Goal: Communication & Community: Answer question/provide support

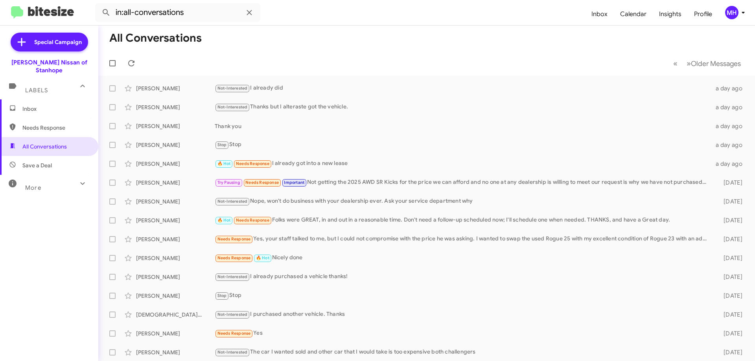
click at [40, 105] on span "Inbox" at bounding box center [55, 109] width 67 height 8
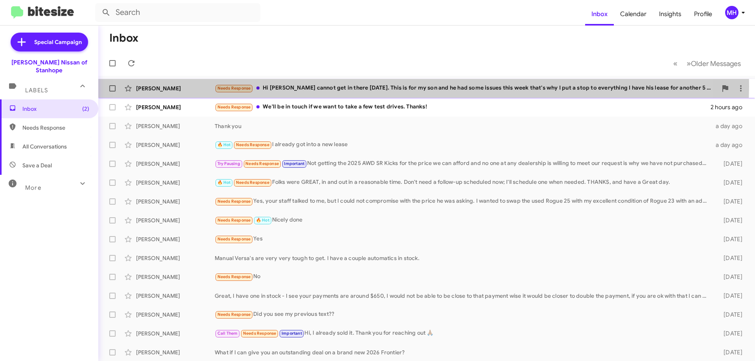
click at [381, 87] on div "Needs Response Hi [PERSON_NAME] I cannot get in there [DATE]. This is for my so…" at bounding box center [466, 88] width 502 height 9
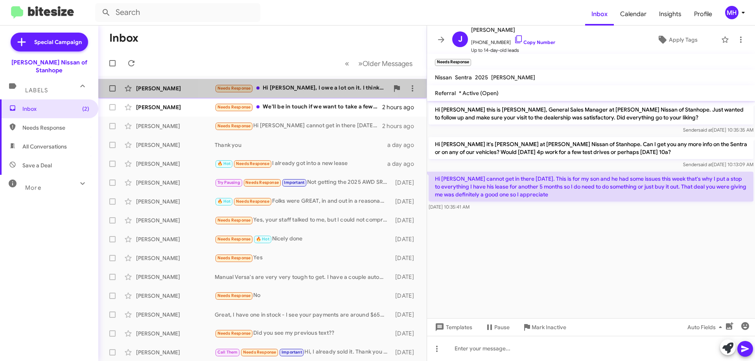
click at [275, 88] on div "Needs Response Hi [PERSON_NAME], I owe a lot on it. I think a loan would be at …" at bounding box center [302, 88] width 174 height 9
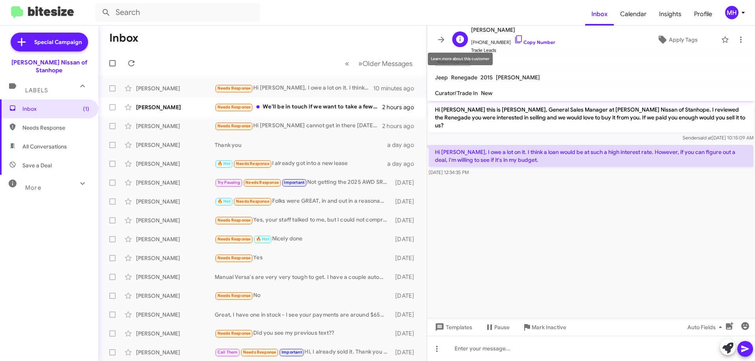
click at [459, 40] on icon at bounding box center [460, 39] width 8 height 8
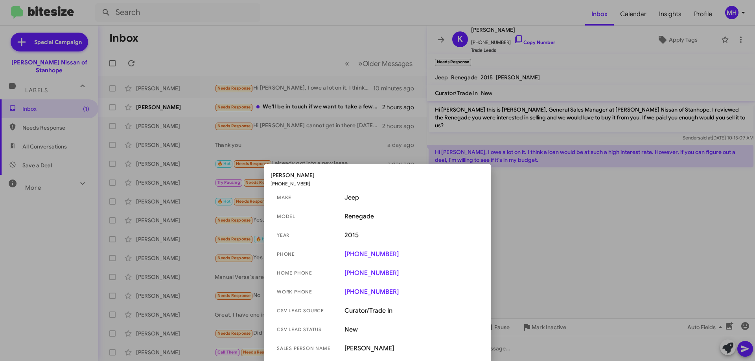
click at [540, 228] on div at bounding box center [377, 180] width 755 height 361
